Goal: Book appointment/travel/reservation

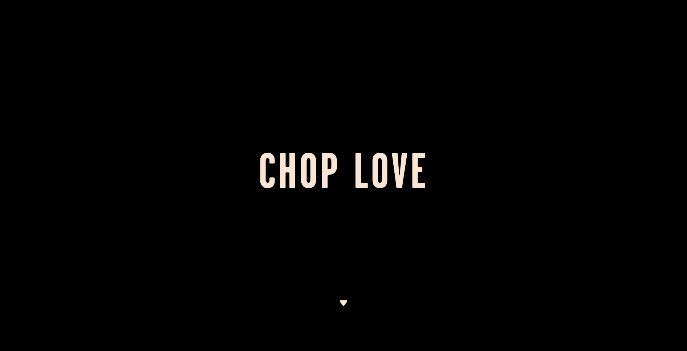
click at [210, 162] on h1 "Chop Love" at bounding box center [343, 176] width 687 height 40
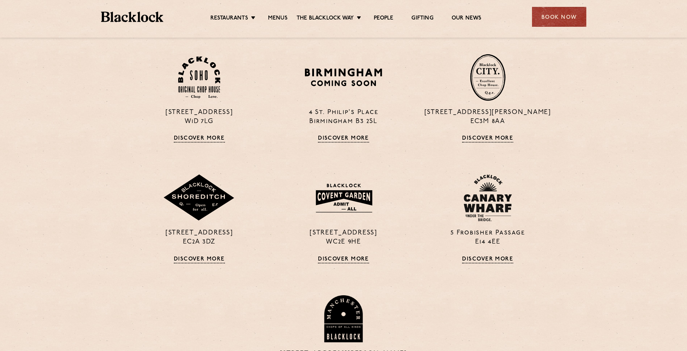
scroll to position [579, 0]
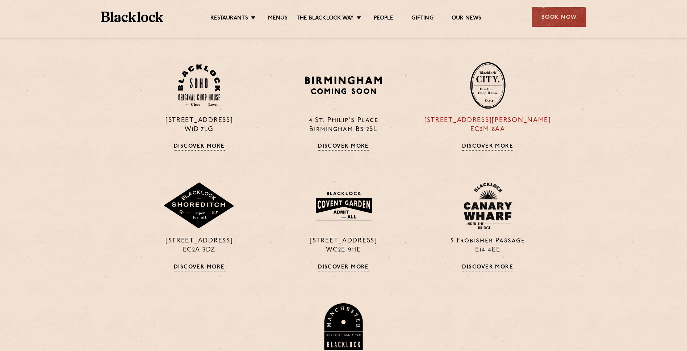
click at [508, 136] on div "[STREET_ADDRESS][PERSON_NAME] Discover More" at bounding box center [488, 106] width 144 height 89
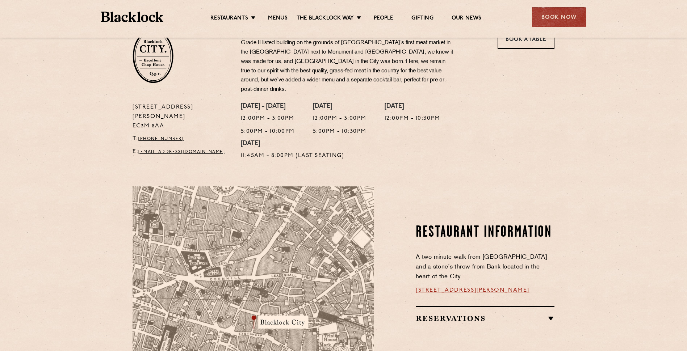
scroll to position [181, 0]
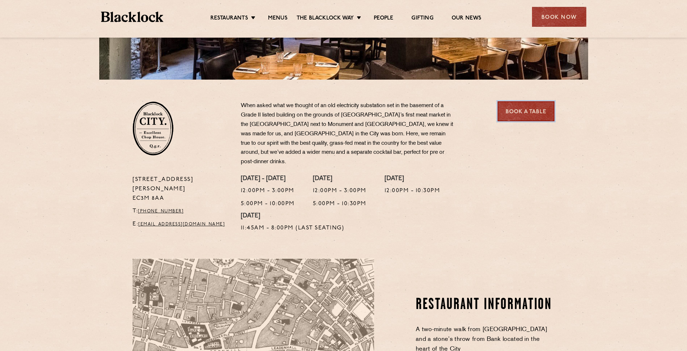
click at [516, 108] on link "Book a Table" at bounding box center [526, 111] width 57 height 20
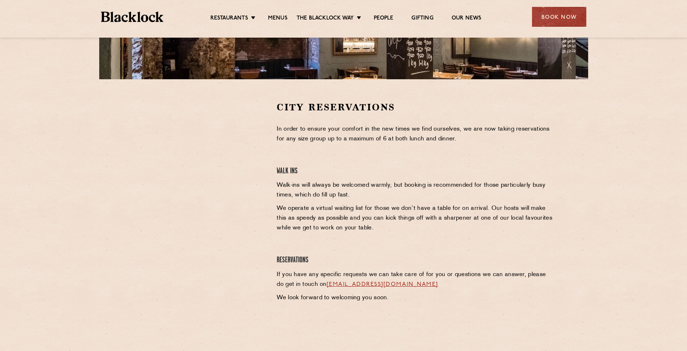
scroll to position [181, 0]
drag, startPoint x: 102, startPoint y: 231, endPoint x: 98, endPoint y: 237, distance: 7.2
click at [100, 234] on section "City Reservations In order to ensure your comfort in the new times we find ours…" at bounding box center [343, 211] width 687 height 263
